Goal: Transaction & Acquisition: Subscribe to service/newsletter

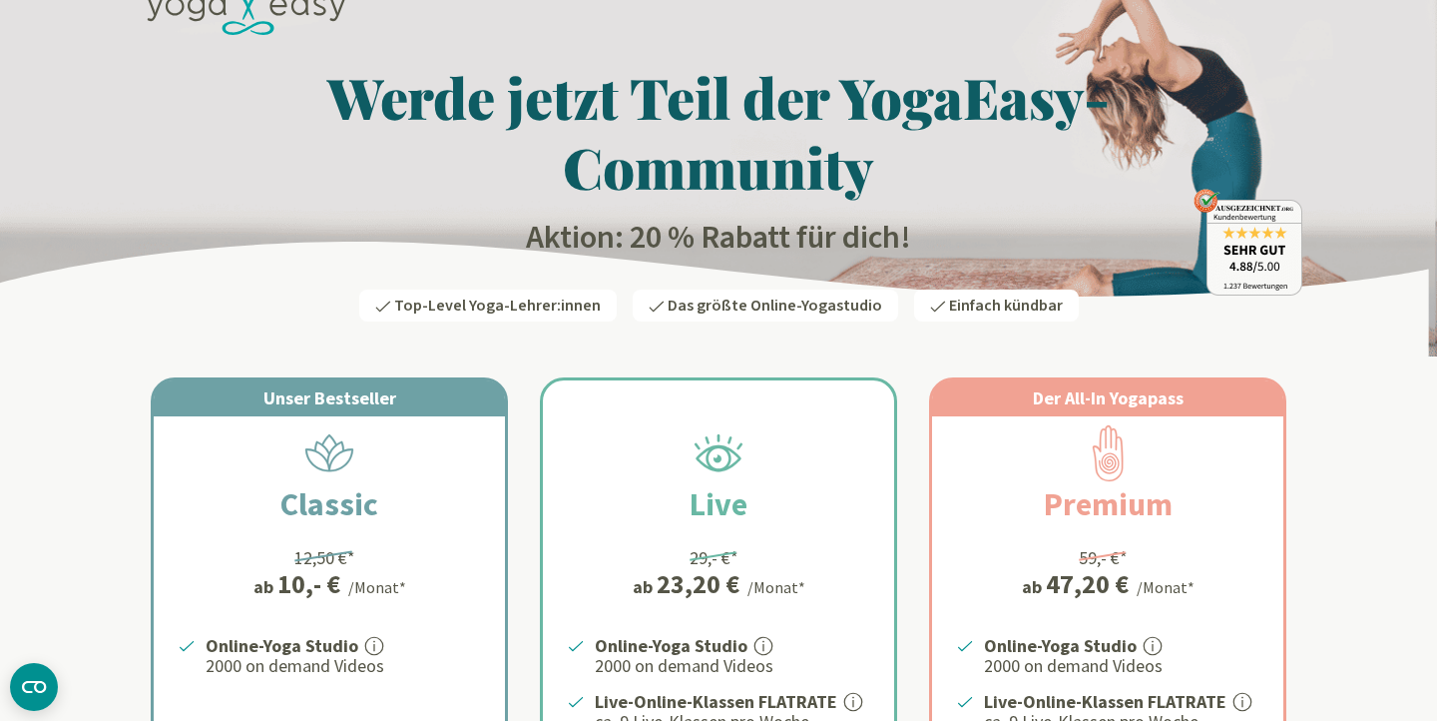
scroll to position [55, 0]
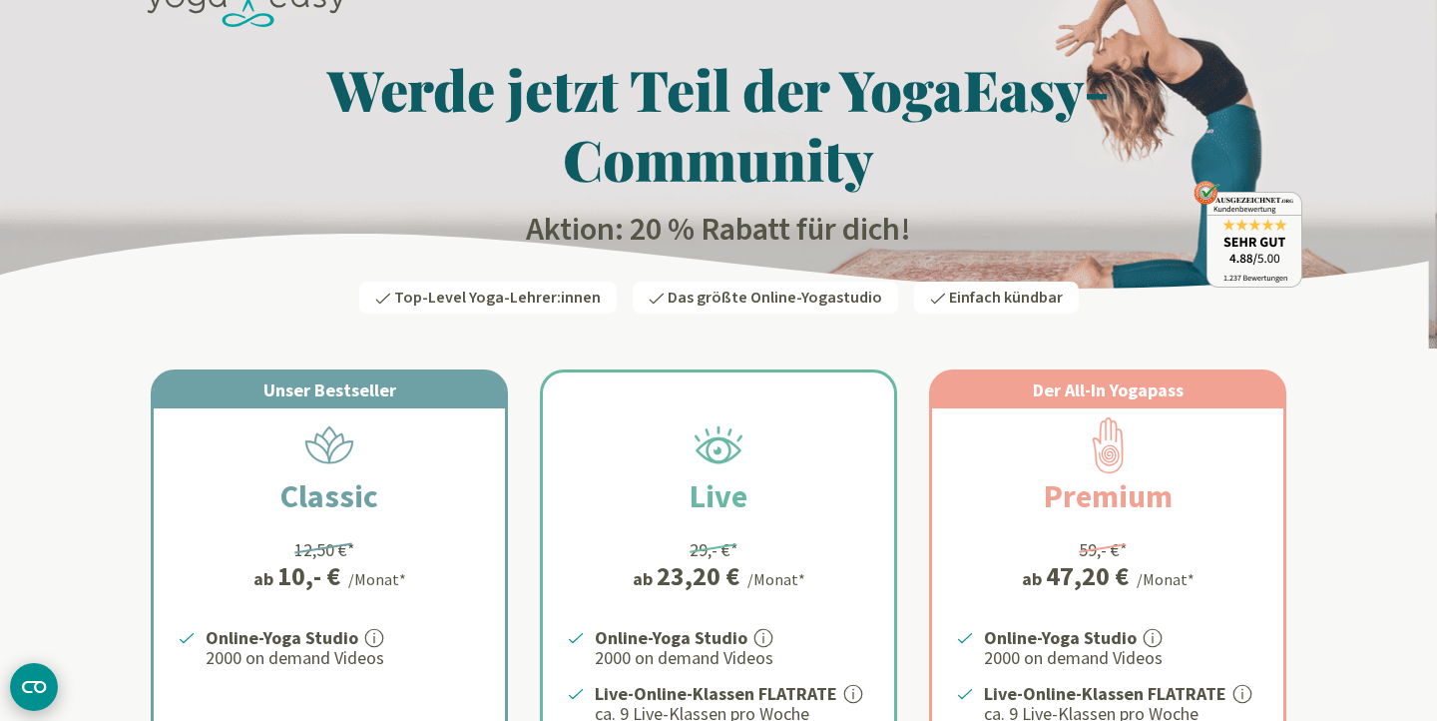
click at [36, 685] on icon "CMP-Widget öffnen" at bounding box center [34, 687] width 24 height 12
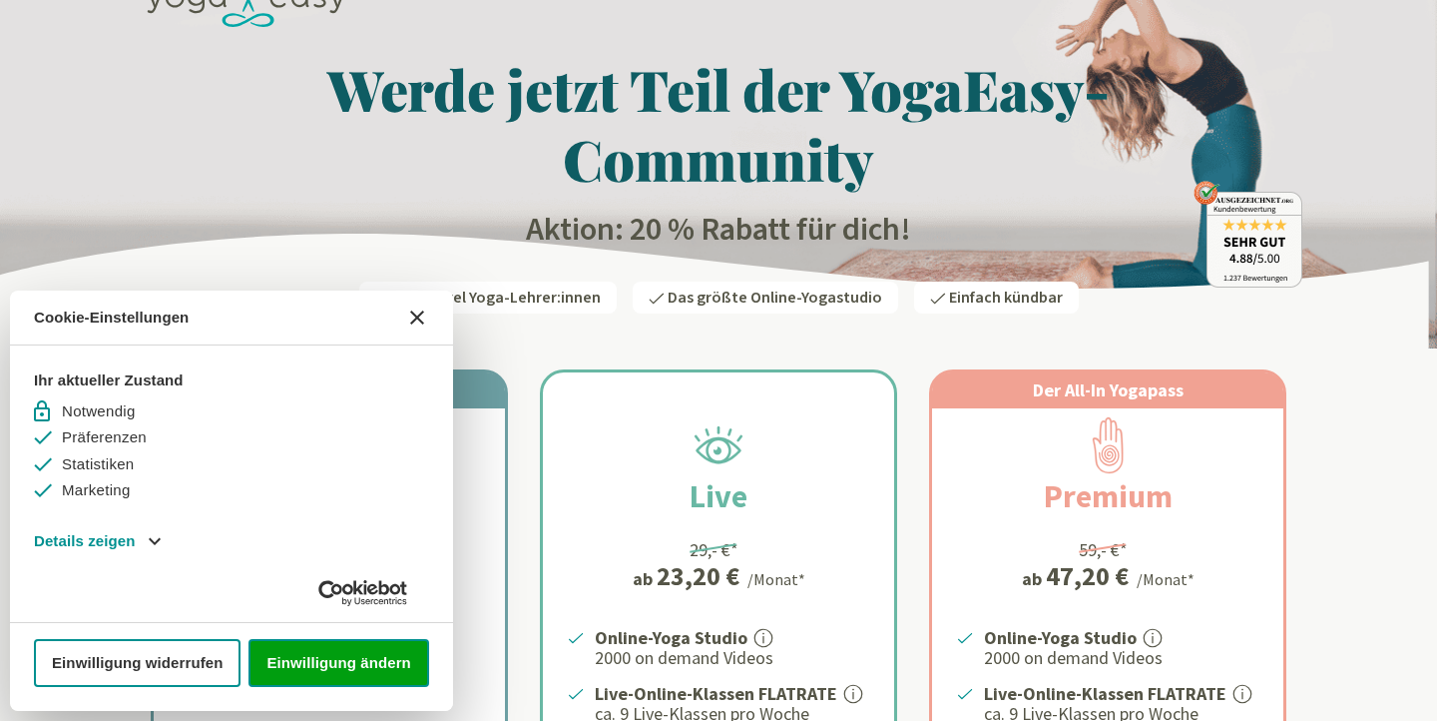
scroll to position [0, 0]
click at [190, 177] on h1 "Werde jetzt Teil der YogaEasy-Community" at bounding box center [719, 124] width 1168 height 140
click at [418, 317] on icon "CMP-Widget schließen" at bounding box center [417, 317] width 14 height 14
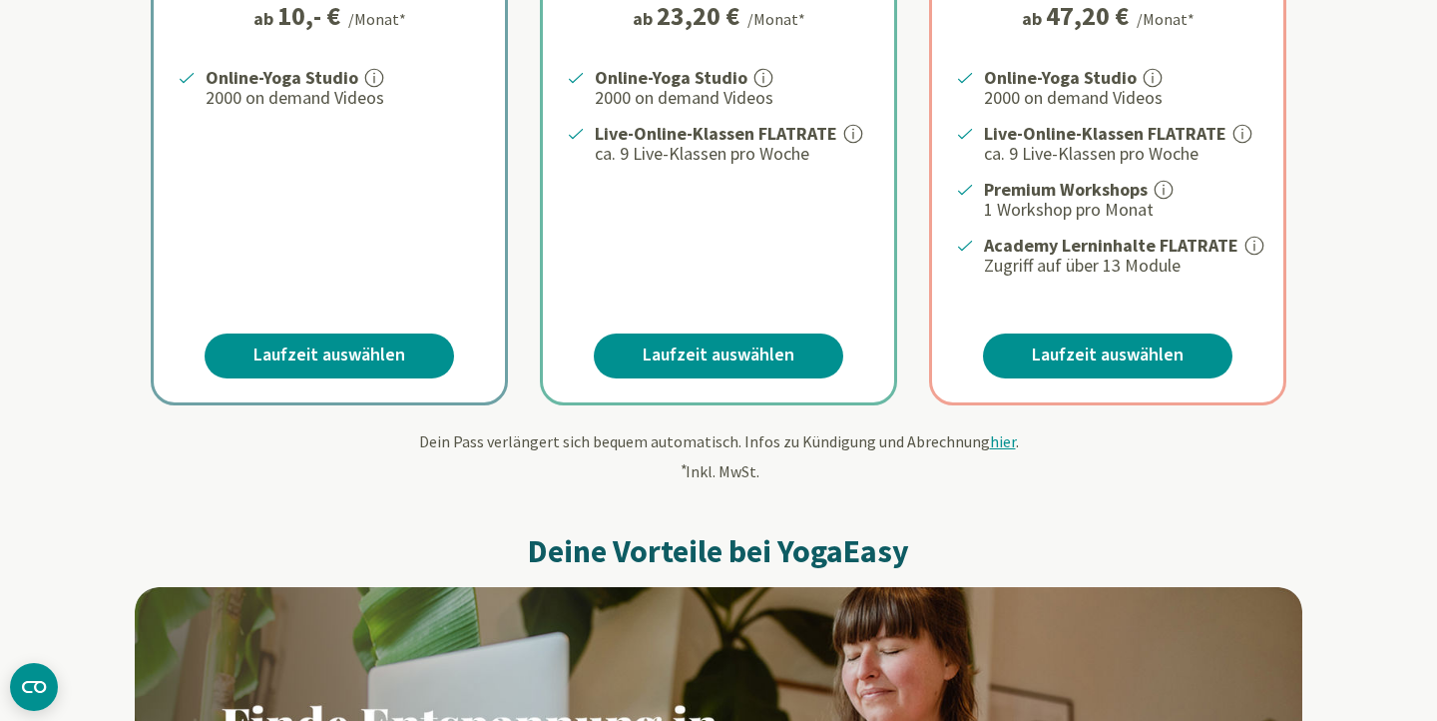
scroll to position [613, 0]
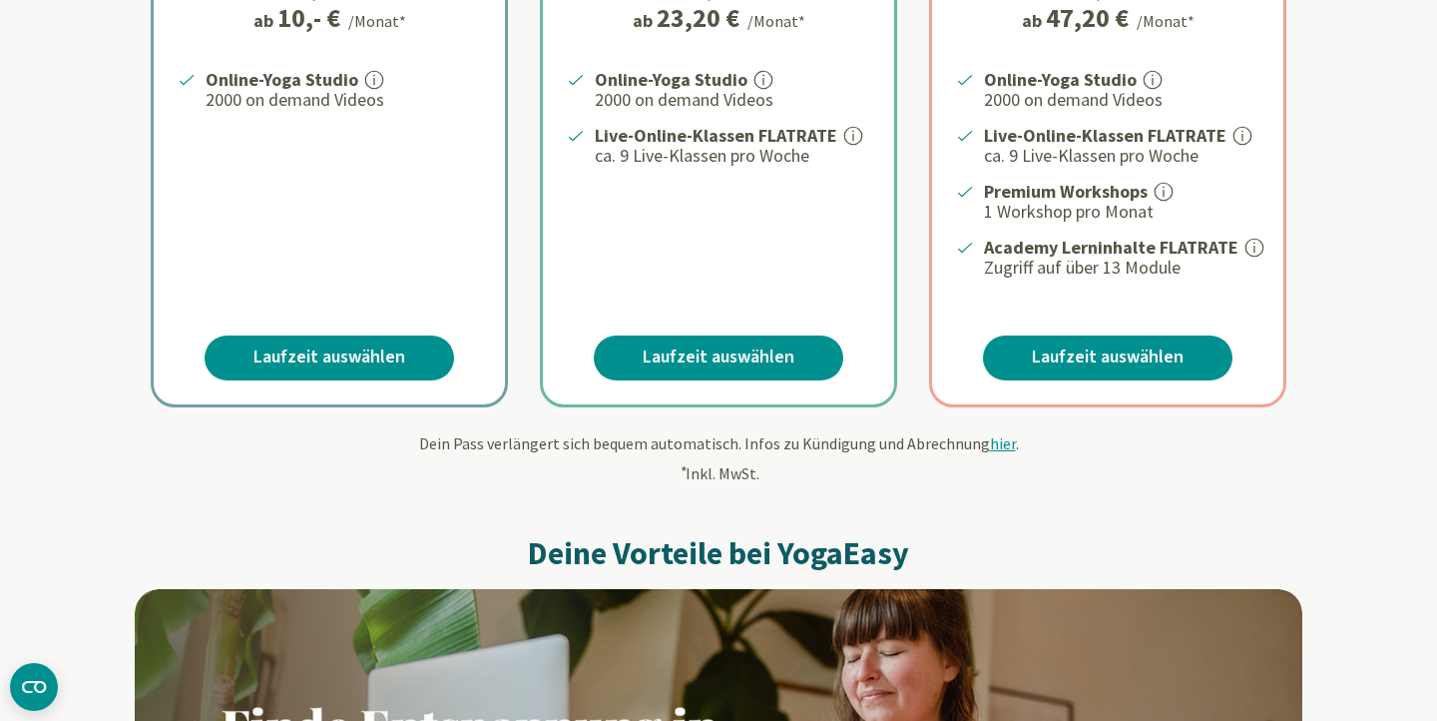
click at [1001, 435] on span "hier" at bounding box center [1003, 443] width 26 height 20
click at [995, 443] on span "hier" at bounding box center [1003, 443] width 26 height 20
click at [995, 433] on span "hier" at bounding box center [1003, 443] width 26 height 20
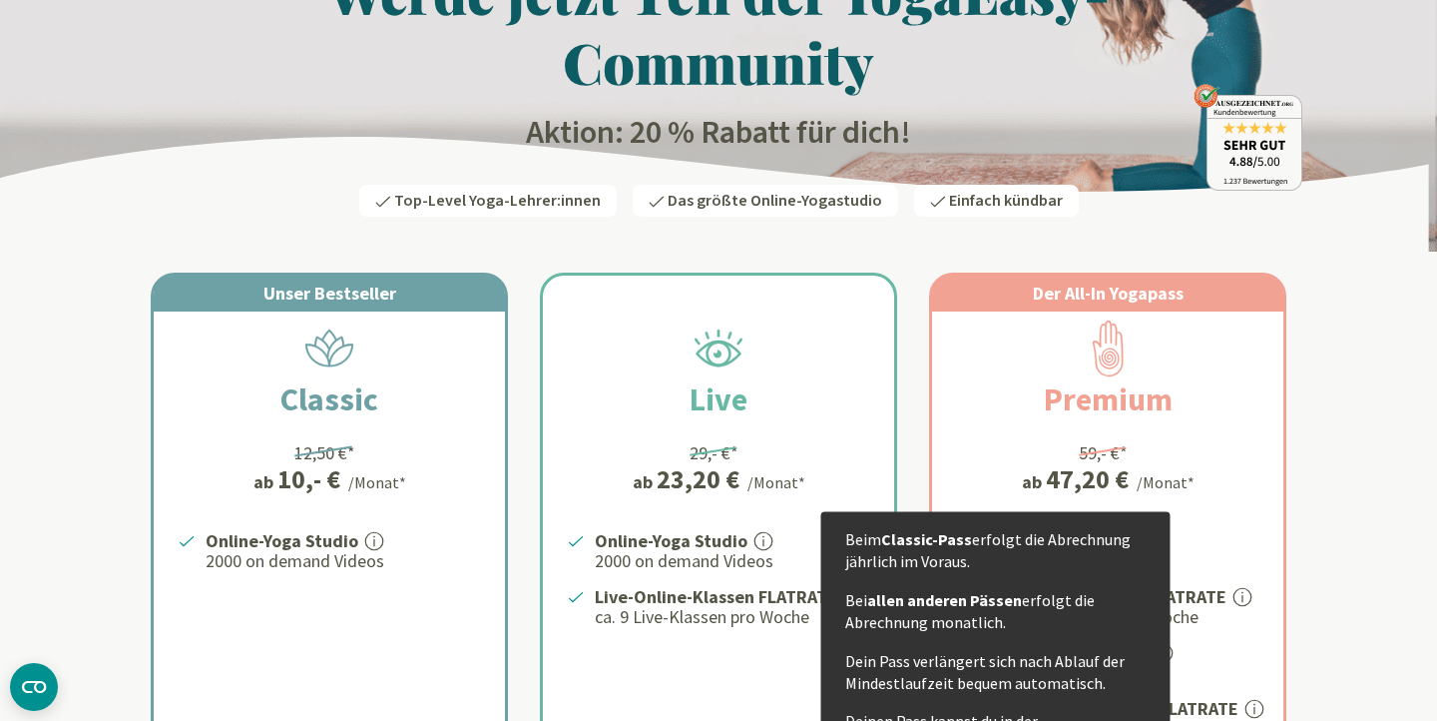
scroll to position [0, 0]
